Goal: Information Seeking & Learning: Learn about a topic

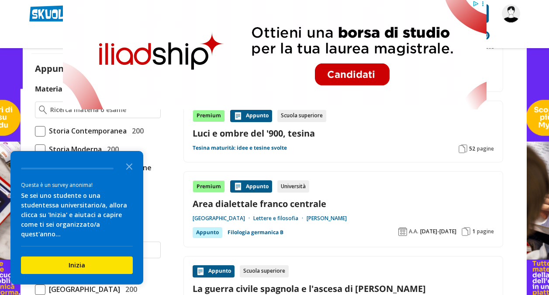
scroll to position [219, 0]
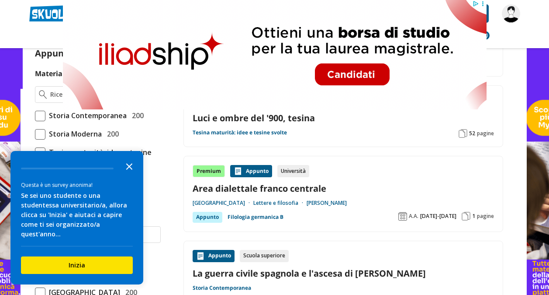
click at [126, 174] on icon "Close the survey" at bounding box center [129, 165] width 17 height 17
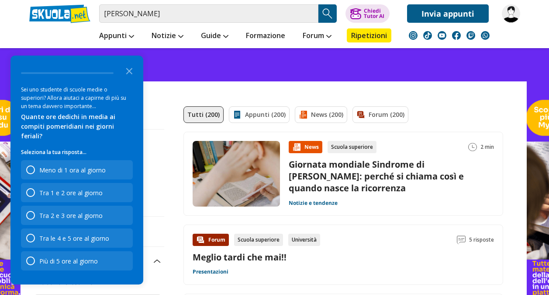
scroll to position [0, 0]
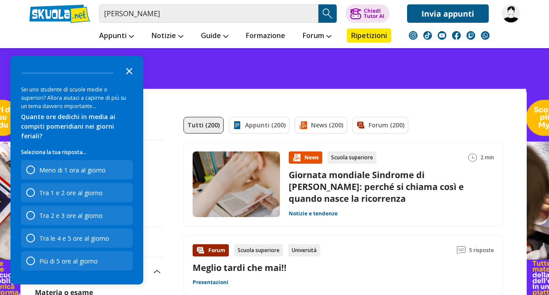
click at [128, 79] on icon "Close the survey" at bounding box center [129, 70] width 17 height 17
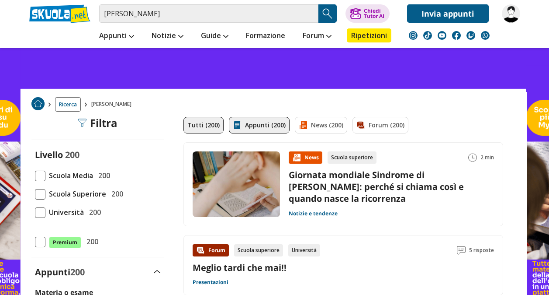
click at [273, 121] on link "Appunti (200)" at bounding box center [259, 125] width 61 height 17
click at [44, 208] on span at bounding box center [40, 212] width 10 height 10
click at [35, 212] on input "Università 200" at bounding box center [35, 212] width 0 height 0
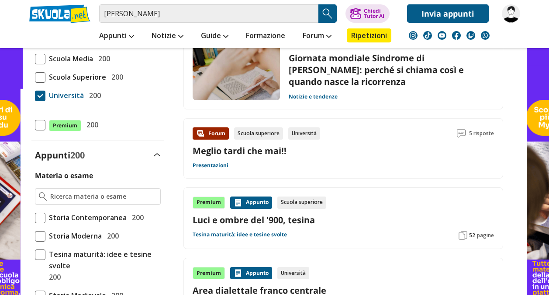
scroll to position [131, 0]
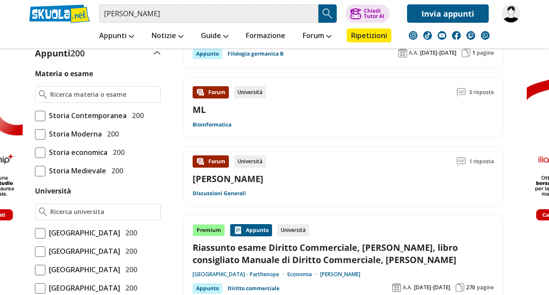
scroll to position [262, 0]
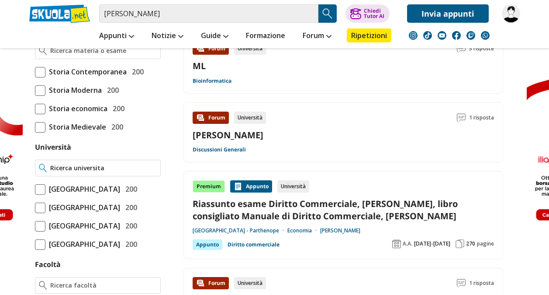
click at [132, 171] on input "Università" at bounding box center [103, 167] width 106 height 9
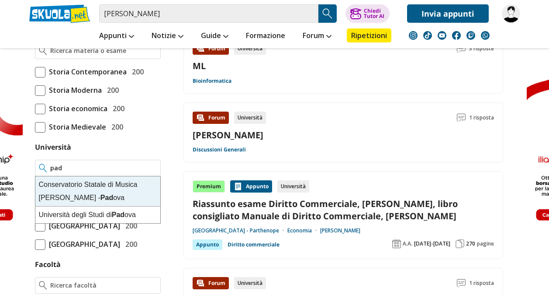
click at [125, 211] on strong "Pad" at bounding box center [118, 214] width 13 height 7
type input "[GEOGRAPHIC_DATA]"
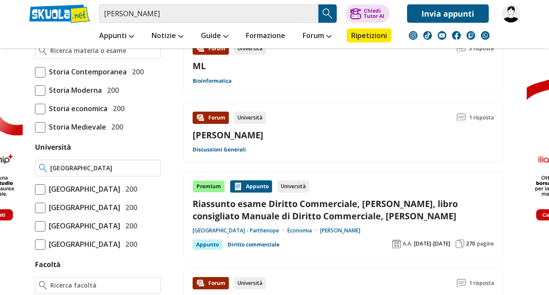
scroll to position [263, 0]
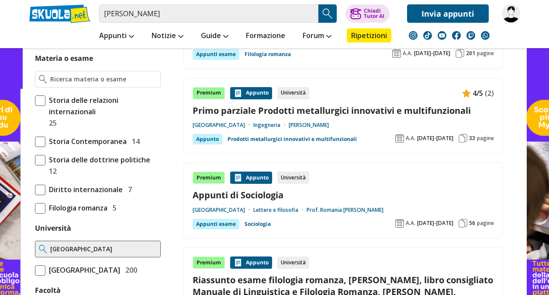
scroll to position [219, 0]
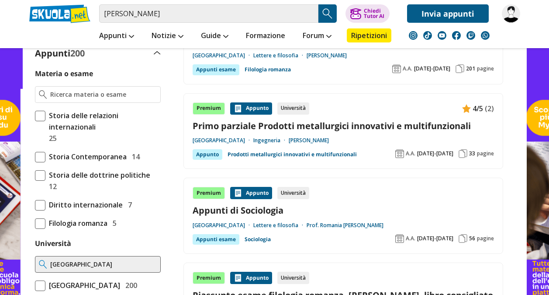
click at [326, 125] on link "Primo parziale Prodotti metallurgici innovativi e multifunzionali" at bounding box center [344, 126] width 302 height 12
